Goal: Task Accomplishment & Management: Manage account settings

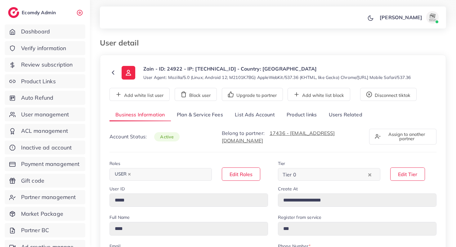
select select "********"
click at [48, 85] on link "Product Links" at bounding box center [45, 81] width 81 height 14
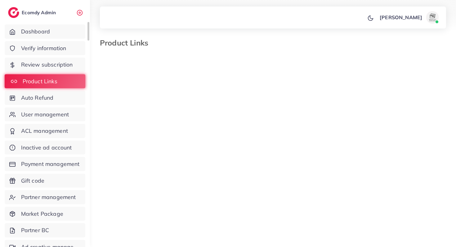
select select "*********"
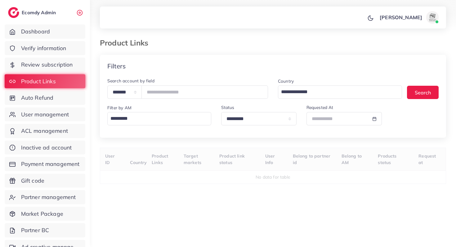
click at [123, 120] on input "Search for option" at bounding box center [157, 118] width 99 height 11
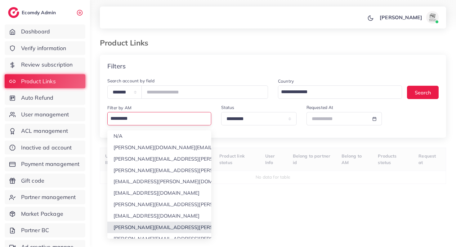
scroll to position [6, 0]
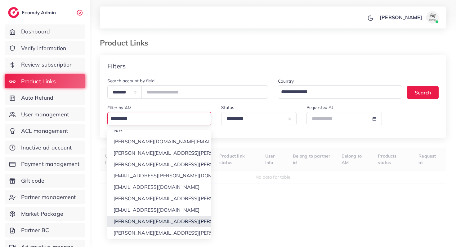
click at [130, 234] on div "**********" at bounding box center [273, 157] width 346 height 205
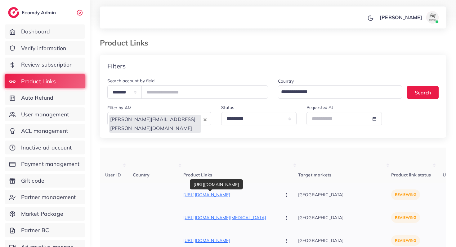
click at [189, 194] on p "https://thtv.store/" at bounding box center [229, 194] width 93 height 7
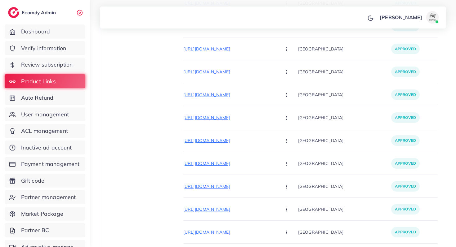
scroll to position [2518, 0]
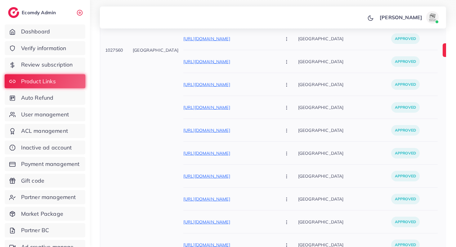
click at [442, 51] on img at bounding box center [449, 50] width 14 height 14
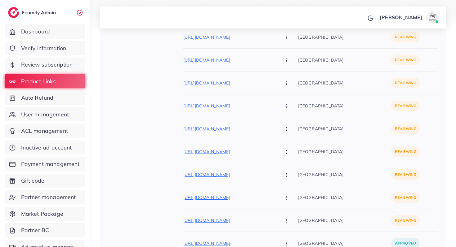
scroll to position [0, 0]
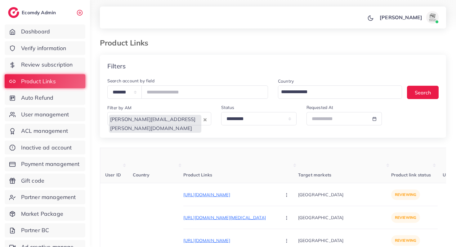
click at [205, 120] on icon "Clear Selected" at bounding box center [204, 119] width 3 height 3
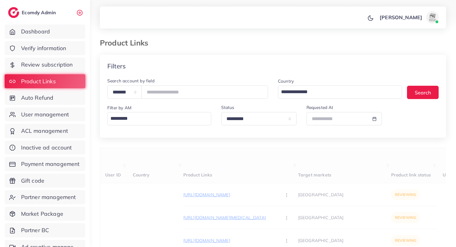
click at [190, 120] on input "Search for option" at bounding box center [157, 118] width 99 height 11
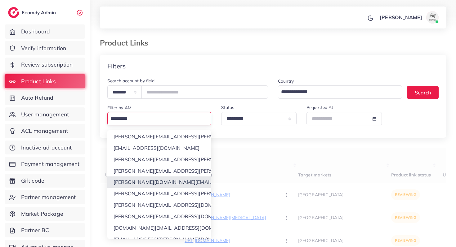
scroll to position [5, 0]
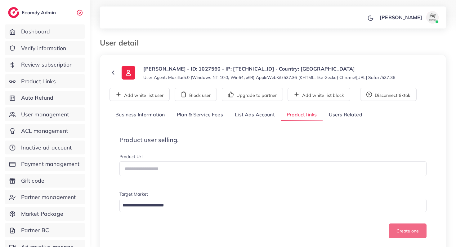
click at [267, 121] on link "List Ads Account" at bounding box center [255, 114] width 52 height 13
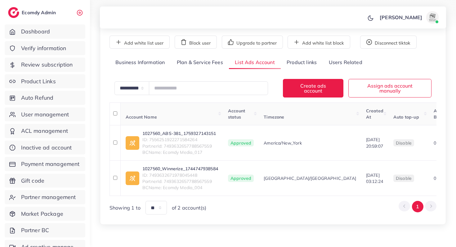
scroll to position [55, 0]
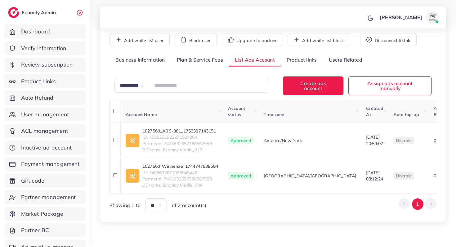
click at [210, 64] on link "Plan & Service Fees" at bounding box center [200, 60] width 58 height 13
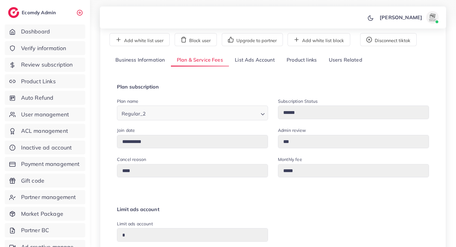
click at [285, 56] on link "Product links" at bounding box center [301, 60] width 42 height 13
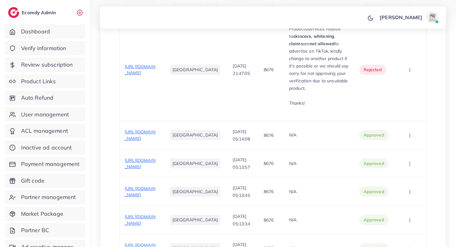
scroll to position [1133, 0]
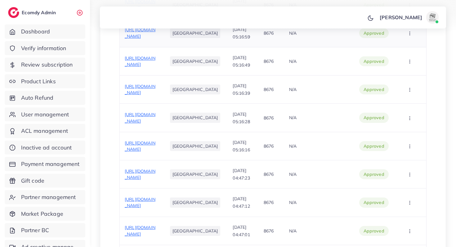
scroll to position [879, 0]
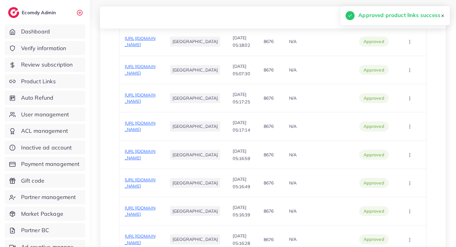
scroll to position [768, 0]
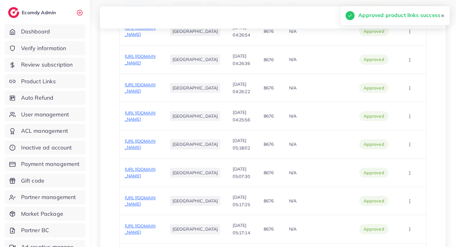
scroll to position [660, 0]
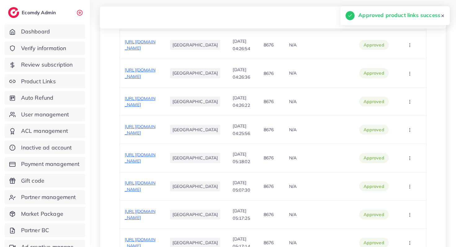
click at [144, 23] on span "https://kkmakeupdeals.myshopify.com/products/beauty-box" at bounding box center [140, 17] width 31 height 12
click at [411, 31] on td "Approve Reject" at bounding box center [410, 16] width 32 height 28
click at [411, 24] on button "button" at bounding box center [410, 17] width 22 height 14
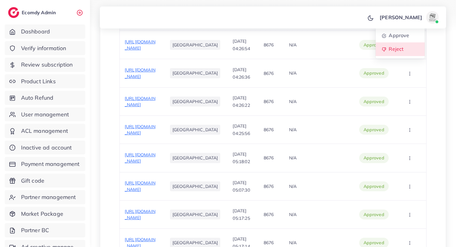
click at [395, 52] on span "Reject" at bounding box center [395, 49] width 15 height 6
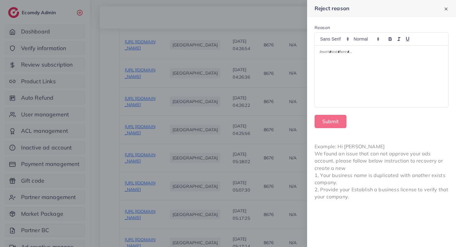
click at [338, 59] on div at bounding box center [381, 77] width 133 height 62
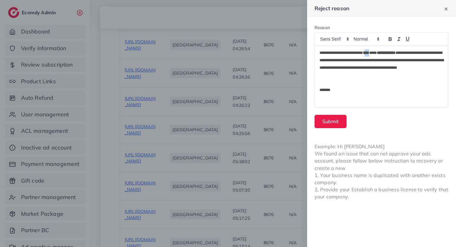
drag, startPoint x: 376, startPoint y: 53, endPoint x: 373, endPoint y: 54, distance: 3.1
click at [373, 54] on p "**********" at bounding box center [381, 64] width 124 height 30
click at [398, 54] on strong "**********" at bounding box center [381, 60] width 124 height 19
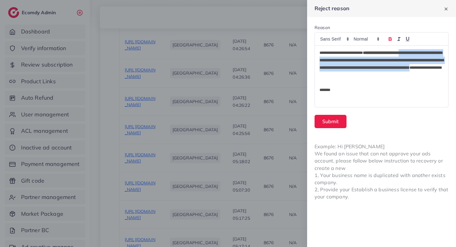
drag, startPoint x: 419, startPoint y: 53, endPoint x: 394, endPoint y: 74, distance: 33.0
click at [394, 74] on p "**********" at bounding box center [381, 64] width 124 height 30
click at [327, 122] on button "Submit" at bounding box center [330, 121] width 32 height 13
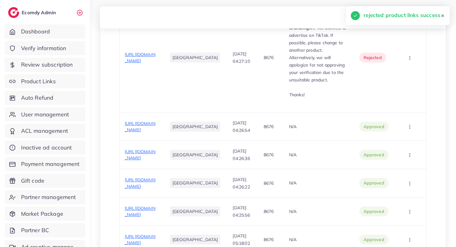
click at [402, 11] on span "Approve" at bounding box center [398, 7] width 20 height 6
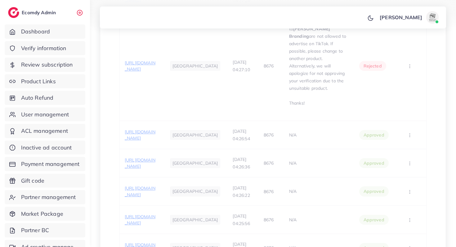
scroll to position [667, 0]
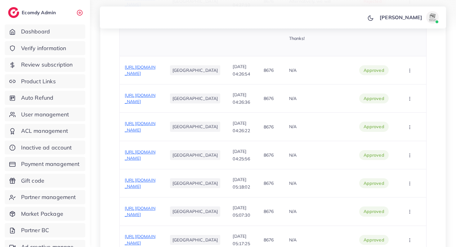
scroll to position [647, 0]
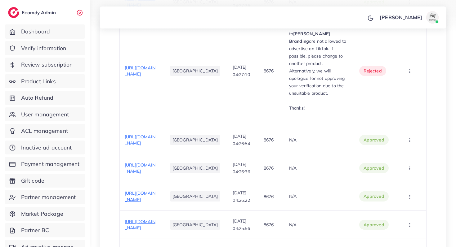
click at [396, 9] on span "Reject" at bounding box center [395, 6] width 15 height 6
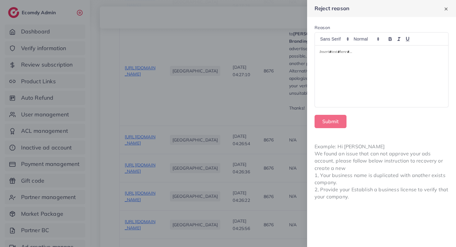
click at [412, 65] on div at bounding box center [381, 77] width 133 height 62
click at [326, 64] on div "**********" at bounding box center [381, 77] width 133 height 62
click at [327, 55] on p "**********" at bounding box center [381, 52] width 124 height 7
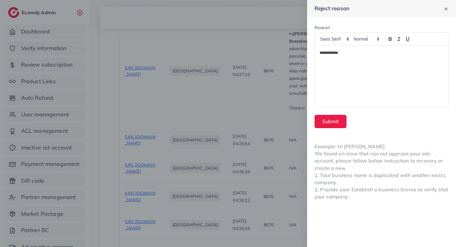
click at [327, 55] on p "**********" at bounding box center [381, 52] width 124 height 7
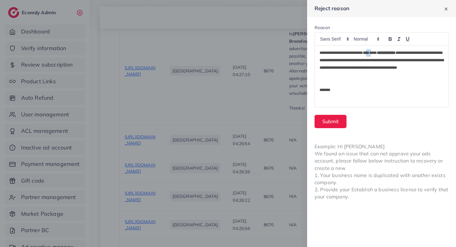
drag, startPoint x: 377, startPoint y: 54, endPoint x: 373, endPoint y: 55, distance: 3.7
click at [373, 55] on p "**********" at bounding box center [381, 64] width 124 height 30
click at [321, 126] on button "Submit" at bounding box center [330, 121] width 32 height 13
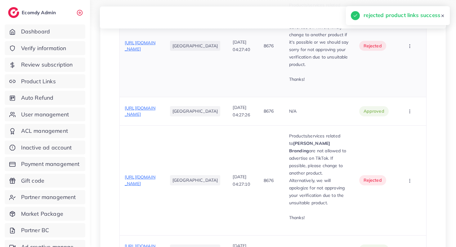
scroll to position [596, 0]
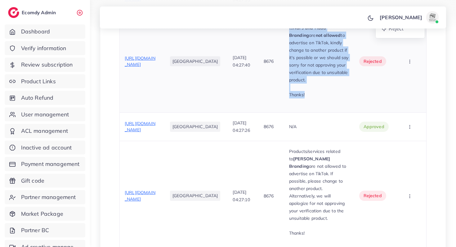
drag, startPoint x: 282, startPoint y: 138, endPoint x: 306, endPoint y: 205, distance: 71.2
click at [306, 106] on div "Products/services related to Nars and Huda Branding are not allowed to advertis…" at bounding box center [319, 61] width 60 height 89
copy div "Products/services related to Nars and Huda Branding are not allowed to advertis…"
click at [403, 36] on link "Reject" at bounding box center [399, 29] width 49 height 14
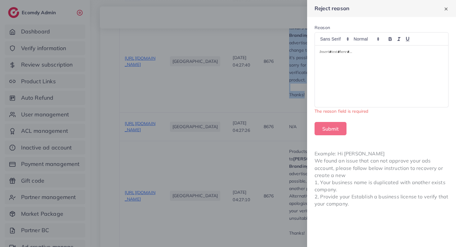
click at [404, 72] on div at bounding box center [381, 77] width 133 height 62
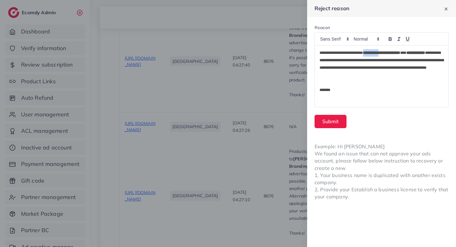
drag, startPoint x: 392, startPoint y: 54, endPoint x: 372, endPoint y: 54, distance: 19.2
click at [372, 54] on strong "**********" at bounding box center [381, 53] width 37 height 4
click at [334, 121] on button "Submit" at bounding box center [330, 121] width 32 height 13
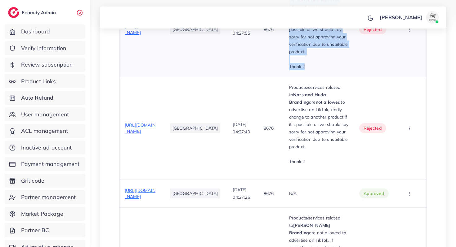
drag, startPoint x: 281, startPoint y: 99, endPoint x: 305, endPoint y: 170, distance: 74.5
click at [305, 77] on td "Products/services related to Huda Branding are not allowed to advertise on TikT…" at bounding box center [319, 29] width 70 height 95
copy div "Products/services related to Huda Branding are not allowed to advertise on TikT…"
click at [397, 7] on link "Reject" at bounding box center [399, 0] width 49 height 14
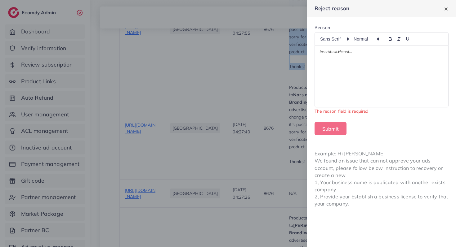
click at [387, 66] on div at bounding box center [381, 77] width 133 height 62
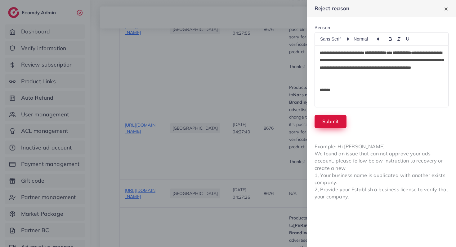
click at [334, 125] on button "Submit" at bounding box center [330, 121] width 32 height 13
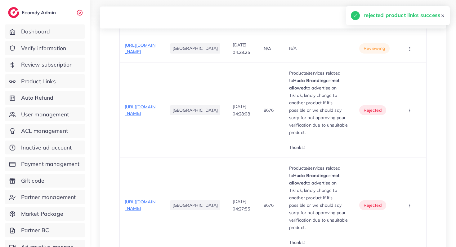
scroll to position [486, 0]
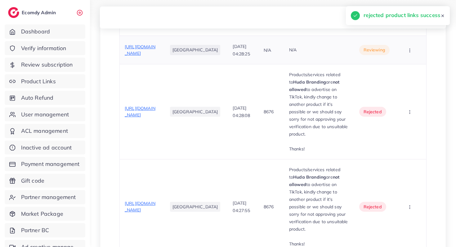
click at [145, 56] on div "https://kkmakeupdeals.myshopify.com/products/dream-deal" at bounding box center [141, 50] width 33 height 13
click at [136, 56] on span "https://kkmakeupdeals.myshopify.com/products/dream-deal" at bounding box center [140, 50] width 31 height 12
click at [406, 57] on button "button" at bounding box center [410, 50] width 22 height 14
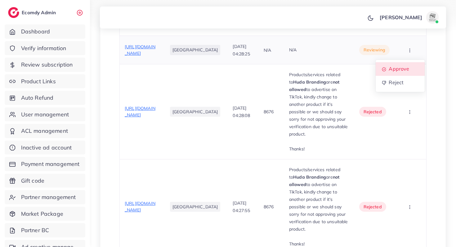
click at [399, 76] on link "Approve" at bounding box center [399, 69] width 49 height 14
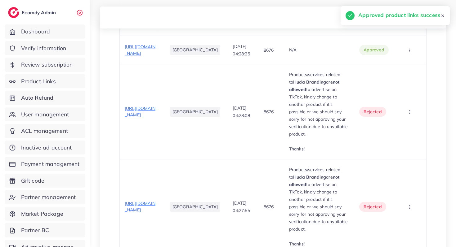
click at [148, 28] on span "https://kkmakeupdeals.myshopify.com/products/fa-makeup-deal-01" at bounding box center [140, 22] width 31 height 12
click at [408, 29] on button "button" at bounding box center [410, 22] width 22 height 14
click at [403, 44] on span "Approve" at bounding box center [398, 40] width 20 height 6
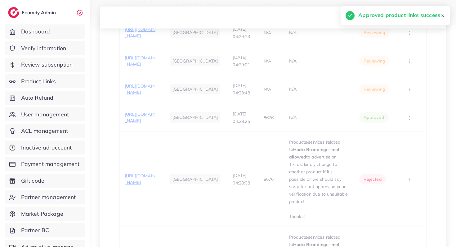
scroll to position [416, 0]
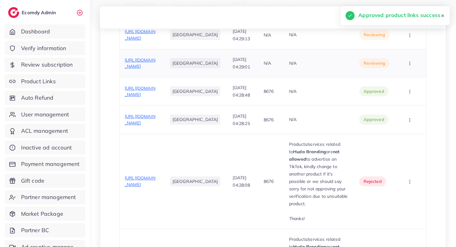
click at [149, 77] on td "https://kkmakeupdeals.myshopify.com/products/fa-makeup-deal-02" at bounding box center [141, 63] width 43 height 28
click at [148, 69] on span "https://kkmakeupdeals.myshopify.com/products/fa-makeup-deal-02" at bounding box center [140, 63] width 31 height 12
click at [412, 70] on button "button" at bounding box center [410, 63] width 22 height 14
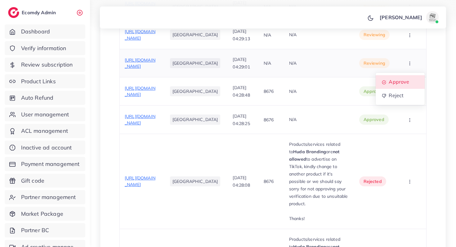
click at [399, 85] on span "Approve" at bounding box center [398, 82] width 20 height 6
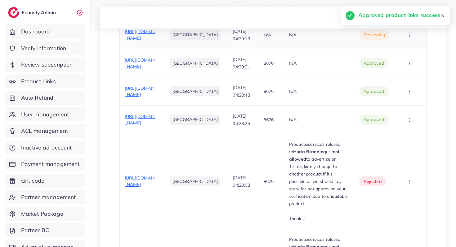
click at [153, 41] on span "https://kkmakeupdeals.myshopify.com/products/fa-makeup-deal-03" at bounding box center [140, 35] width 31 height 12
click at [405, 42] on button "button" at bounding box center [410, 35] width 22 height 14
click at [394, 57] on span "Approve" at bounding box center [398, 54] width 20 height 6
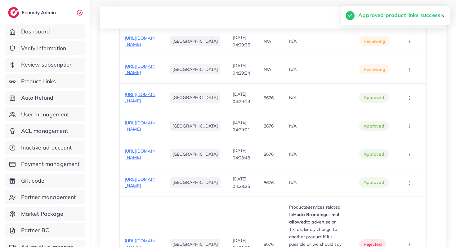
scroll to position [307, 0]
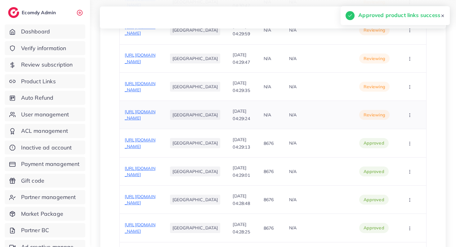
click at [144, 121] on span "https://kkmakeupdeals.myshopify.com/products/fa-makeup-deal-04" at bounding box center [140, 115] width 31 height 12
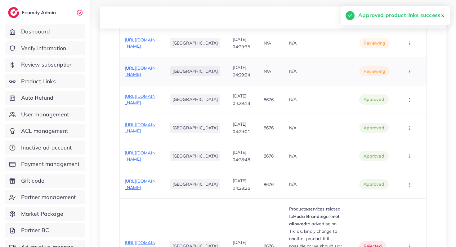
scroll to position [357, 0]
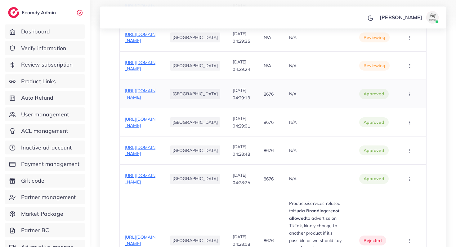
click at [149, 100] on span "https://kkmakeupdeals.myshopify.com/products/fa-makeup-deal-03" at bounding box center [140, 94] width 31 height 12
click at [410, 68] on icon "button" at bounding box center [409, 66] width 5 height 5
click at [396, 101] on span "Reject" at bounding box center [395, 98] width 15 height 6
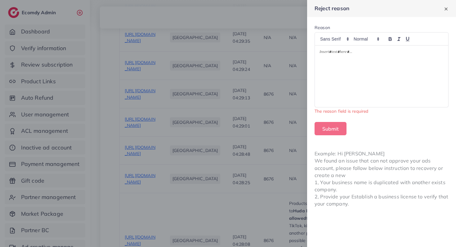
click at [406, 80] on div at bounding box center [381, 77] width 133 height 62
paste div
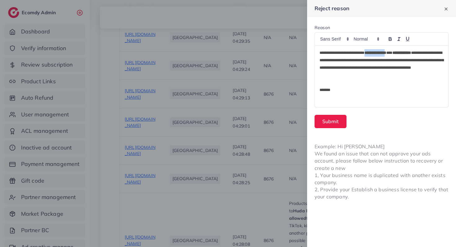
drag, startPoint x: 402, startPoint y: 52, endPoint x: 373, endPoint y: 52, distance: 28.5
click at [373, 52] on strong "**********" at bounding box center [375, 53] width 22 height 4
click at [337, 122] on button "Submit" at bounding box center [330, 121] width 32 height 13
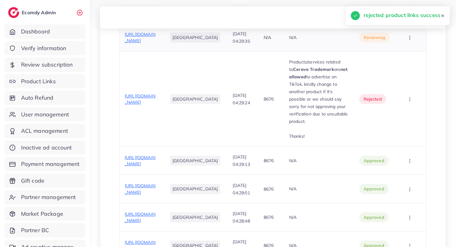
click at [141, 43] on span "https://kkmakeupdeals.myshopify.com/products/fa-makeup-deal-05" at bounding box center [140, 38] width 31 height 12
click at [413, 44] on button "button" at bounding box center [410, 37] width 22 height 14
click at [406, 63] on link "Approve" at bounding box center [399, 57] width 49 height 14
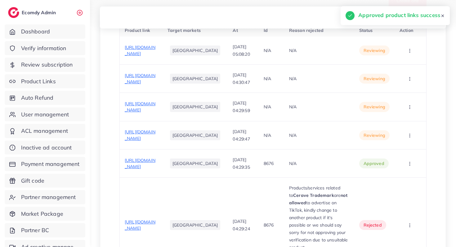
scroll to position [229, 0]
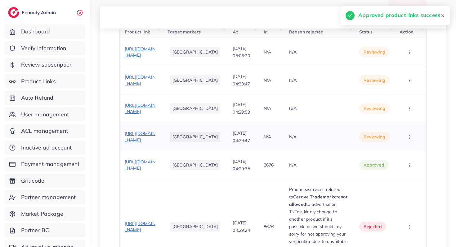
click at [139, 143] on span "https://kkmakeupdeals.myshopify.com/products/makeup-deal-02" at bounding box center [140, 137] width 31 height 12
click at [410, 144] on button "button" at bounding box center [410, 137] width 22 height 14
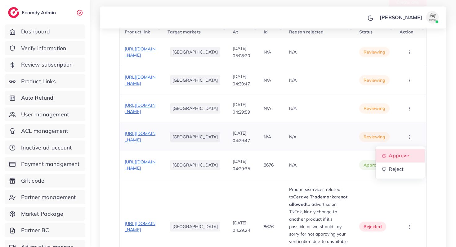
click at [402, 159] on span "Approve" at bounding box center [398, 156] width 20 height 6
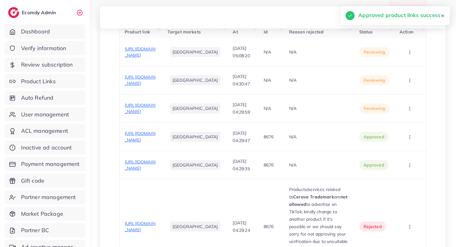
click at [135, 114] on span "https://kkmakeupdeals.myshopify.com/products/makeup-deal-01" at bounding box center [140, 109] width 31 height 12
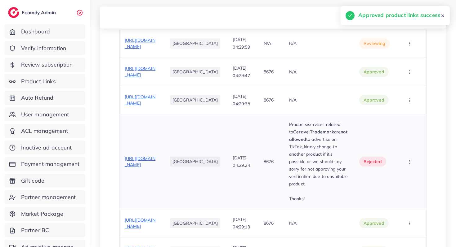
click at [293, 135] on strong "Cerave Trademark" at bounding box center [313, 132] width 41 height 6
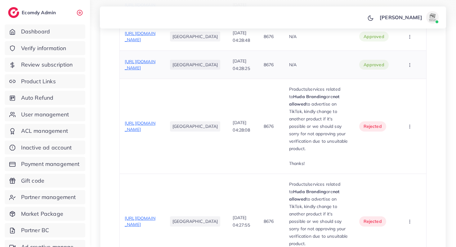
scroll to position [573, 0]
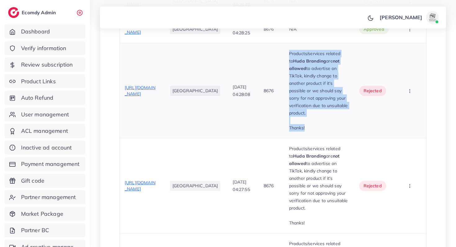
drag, startPoint x: 280, startPoint y: 133, endPoint x: 299, endPoint y: 202, distance: 71.6
click at [299, 139] on td "Products/services related to Huda Branding are not allowed to advertise on TikT…" at bounding box center [319, 90] width 70 height 95
copy div "Products/services related to Huda Branding are not allowed to advertise on TikT…"
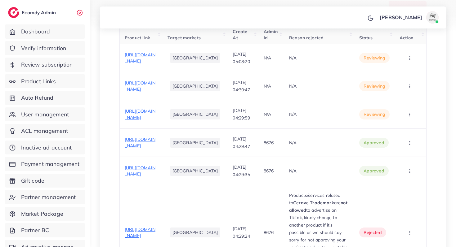
scroll to position [264, 0]
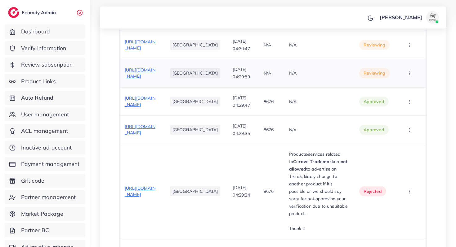
click at [411, 80] on button "button" at bounding box center [410, 73] width 22 height 14
click at [398, 113] on link "Reject" at bounding box center [399, 106] width 49 height 14
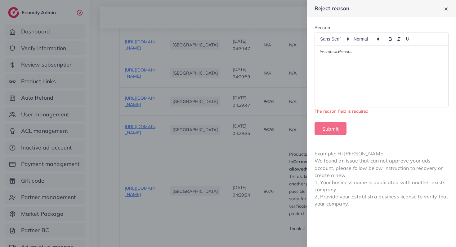
click at [399, 54] on p at bounding box center [381, 52] width 124 height 7
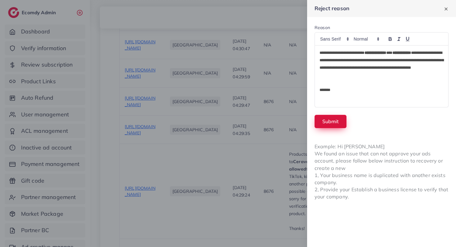
click at [331, 121] on button "Submit" at bounding box center [330, 121] width 32 height 13
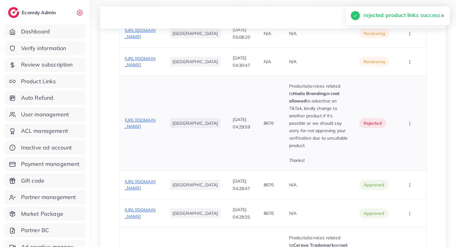
scroll to position [243, 0]
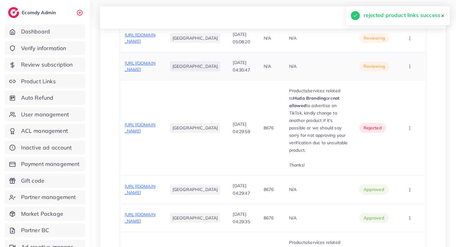
click at [150, 73] on div "https://smoothnglow.com/products/night-whitening-cream?_pos=3&_psq=white&_ss=e&…" at bounding box center [141, 66] width 33 height 13
click at [153, 72] on span "https://smoothnglow.com/products/night-whitening-cream?_pos=3&_psq=white&_ss=e&…" at bounding box center [140, 66] width 31 height 12
click at [411, 69] on icon "button" at bounding box center [409, 66] width 5 height 5
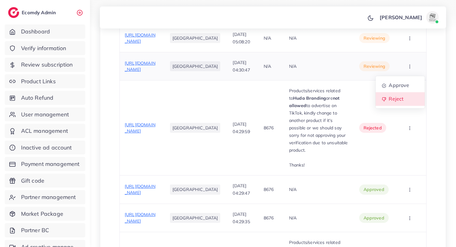
click at [403, 102] on span "Reject" at bounding box center [395, 99] width 15 height 6
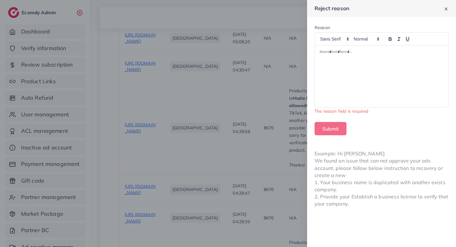
click at [396, 70] on div at bounding box center [381, 77] width 133 height 62
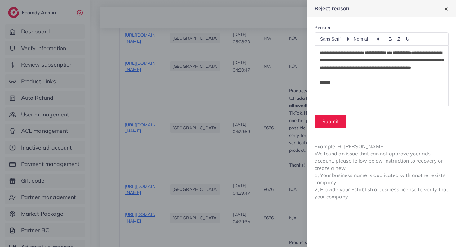
scroll to position [0, 0]
drag, startPoint x: 401, startPoint y: 51, endPoint x: 375, endPoint y: 52, distance: 26.0
click at [375, 52] on strong "**********" at bounding box center [375, 53] width 22 height 4
click at [328, 126] on button "Submit" at bounding box center [330, 121] width 32 height 13
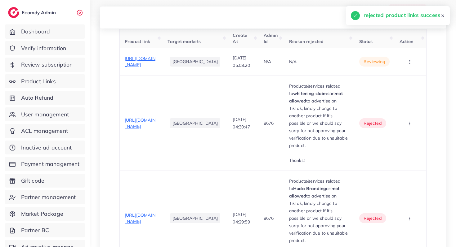
scroll to position [219, 0]
click at [414, 61] on button "button" at bounding box center [410, 62] width 22 height 14
click at [403, 91] on link "Reject" at bounding box center [399, 95] width 49 height 14
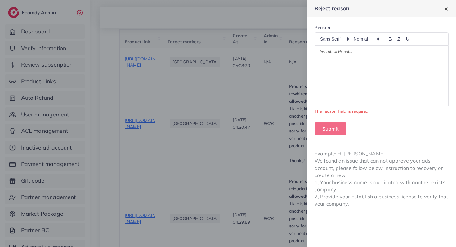
click at [405, 59] on div at bounding box center [381, 77] width 133 height 62
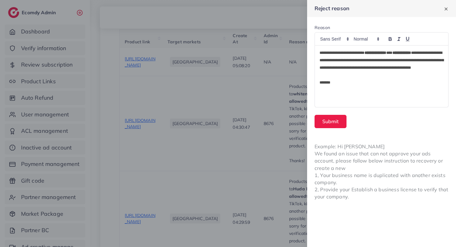
scroll to position [0, 0]
drag, startPoint x: 384, startPoint y: 54, endPoint x: 374, endPoint y: 54, distance: 9.9
click at [374, 54] on strong "**********" at bounding box center [375, 53] width 22 height 4
click at [330, 117] on button "Submit" at bounding box center [330, 121] width 32 height 13
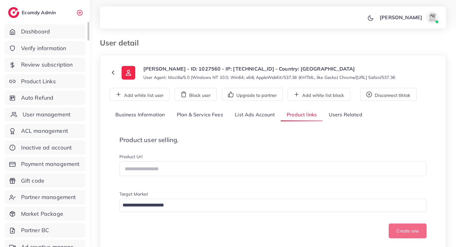
click at [46, 112] on span "User management" at bounding box center [47, 115] width 48 height 8
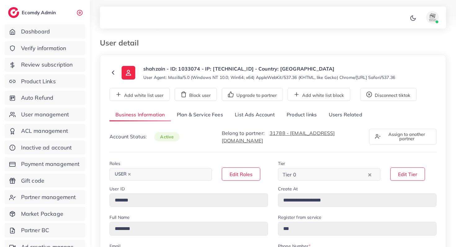
select select "********"
click at [244, 121] on link "List Ads Account" at bounding box center [255, 114] width 52 height 13
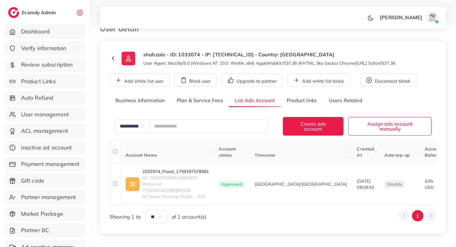
scroll to position [18, 0]
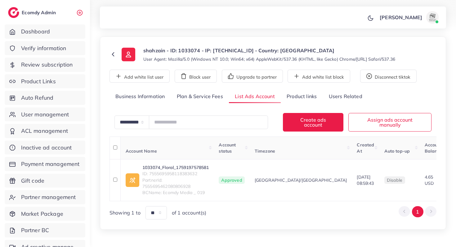
click at [303, 97] on link "Product links" at bounding box center [301, 96] width 42 height 13
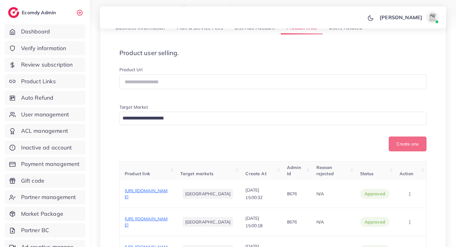
scroll to position [213, 0]
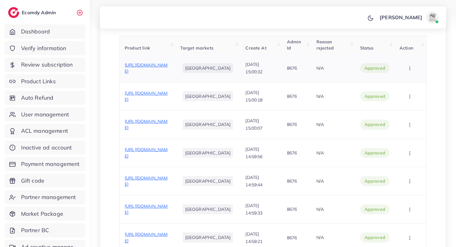
click at [164, 69] on span "https://www.hayawears.site/products/3-pcs-heavy-sequence-embroidery" at bounding box center [146, 68] width 43 height 12
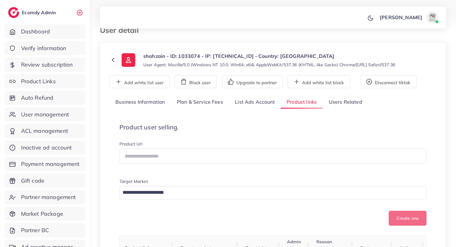
scroll to position [0, 0]
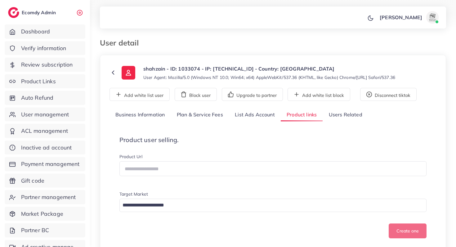
click at [252, 115] on link "List Ads Account" at bounding box center [255, 114] width 52 height 13
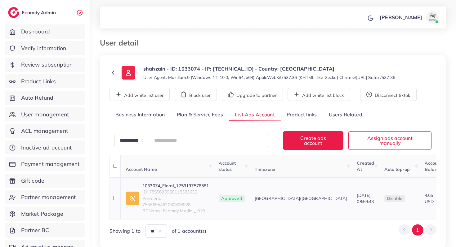
click at [165, 178] on td "1033074_Floral_1759197578581 ID: 7555695958118383632 PartnerId: 755569546208080…" at bounding box center [167, 199] width 93 height 42
click at [163, 183] on link "1033074_Floral_1759197578581" at bounding box center [175, 186] width 66 height 6
click at [160, 99] on button "Add white list user" at bounding box center [139, 94] width 60 height 13
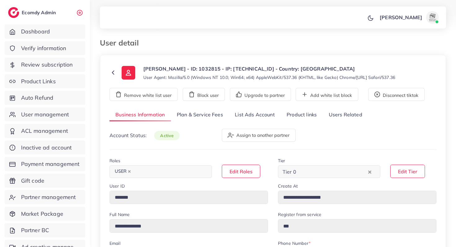
select select "********"
click at [240, 118] on link "List Ads Account" at bounding box center [255, 114] width 52 height 13
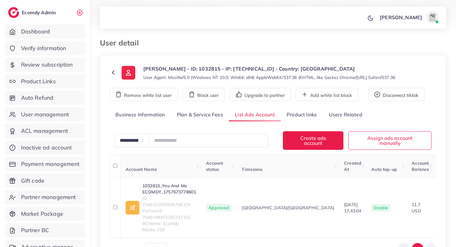
click at [212, 120] on link "Plan & Service Fees" at bounding box center [200, 114] width 58 height 13
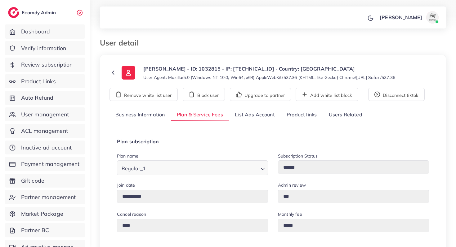
click at [298, 114] on link "Product links" at bounding box center [301, 114] width 42 height 13
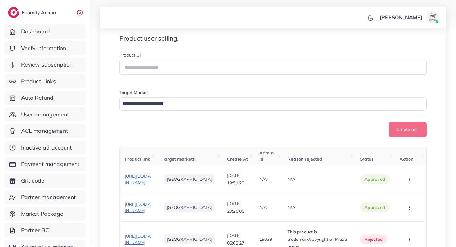
click at [270, 85] on div "Product Url Target Market Loading..." at bounding box center [272, 82] width 317 height 60
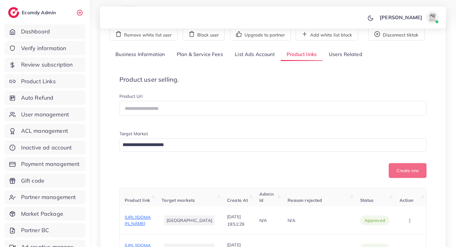
click at [254, 52] on link "List Ads Account" at bounding box center [255, 54] width 52 height 13
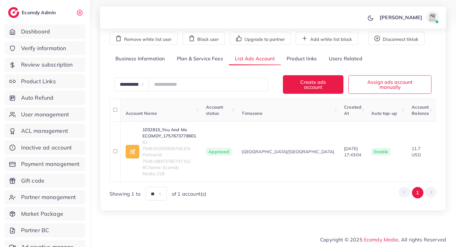
scroll to position [39, 0]
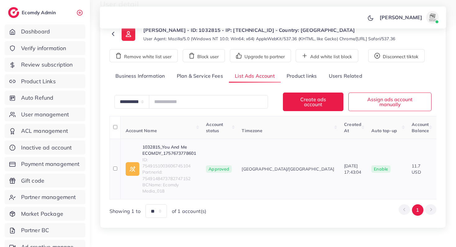
click at [181, 146] on link "1032815_You And Me ECOMDY_1757673778601" at bounding box center [169, 150] width 54 height 13
click at [170, 145] on link "1032815_You And Me ECOMDY_1757673778601" at bounding box center [169, 150] width 54 height 13
